Goal: Communication & Community: Ask a question

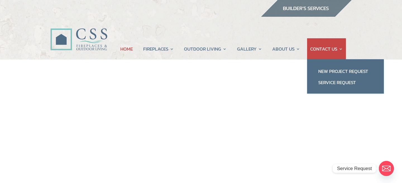
click at [341, 50] on link "CONTACT US" at bounding box center [326, 48] width 33 height 21
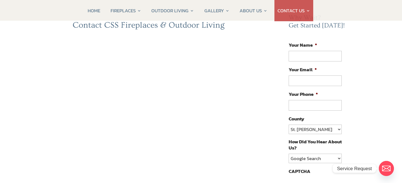
scroll to position [56, 0]
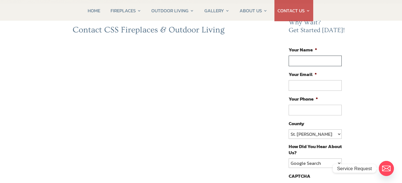
click at [314, 63] on input "Your Name *" at bounding box center [315, 61] width 53 height 11
type input "Fernando Callo"
type input "facallo@msn.com"
type input "(703) 629-7082"
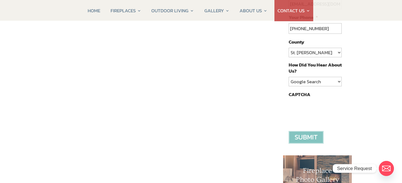
scroll to position [140, 0]
